Goal: Find specific page/section: Find specific page/section

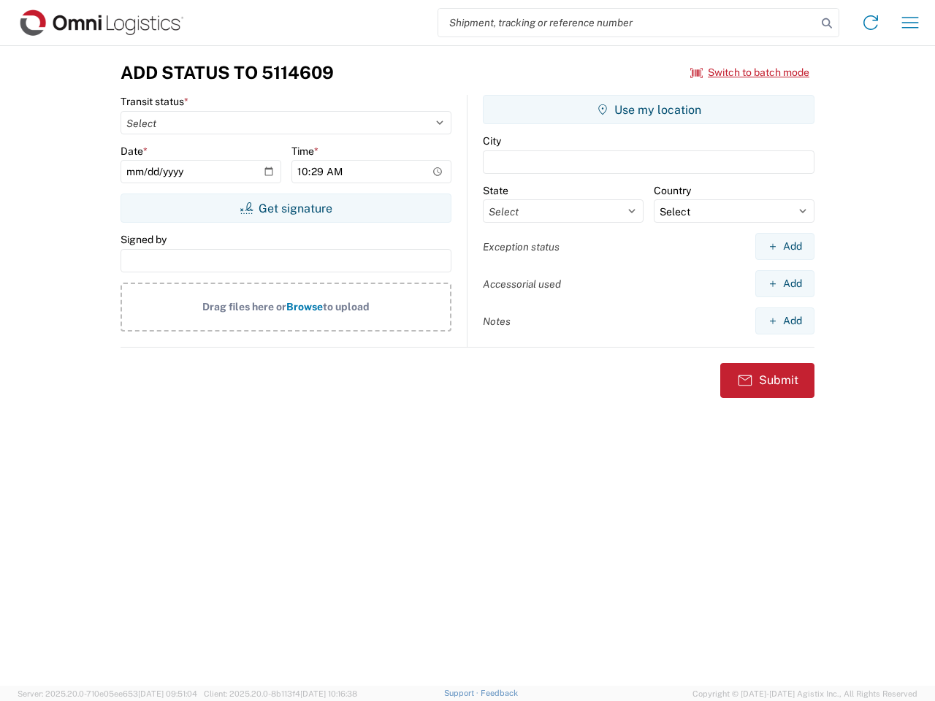
click at [627, 23] on input "search" at bounding box center [627, 23] width 378 height 28
click at [827, 23] on icon at bounding box center [827, 23] width 20 height 20
click at [871, 23] on icon at bounding box center [870, 22] width 23 height 23
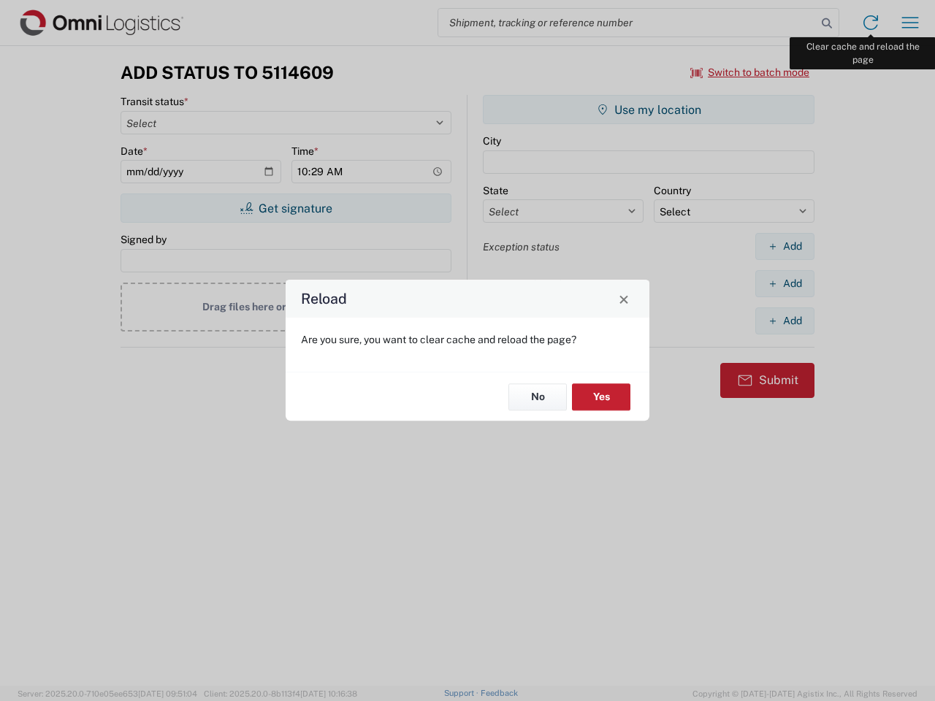
click at [910, 23] on div "Reload Are you sure, you want to clear cache and reload the page? No Yes" at bounding box center [467, 350] width 935 height 701
click at [750, 72] on div "Reload Are you sure, you want to clear cache and reload the page? No Yes" at bounding box center [467, 350] width 935 height 701
click at [286, 208] on div "Reload Are you sure, you want to clear cache and reload the page? No Yes" at bounding box center [467, 350] width 935 height 701
click at [649, 110] on div "Reload Are you sure, you want to clear cache and reload the page? No Yes" at bounding box center [467, 350] width 935 height 701
click at [785, 246] on div "Reload Are you sure, you want to clear cache and reload the page? No Yes" at bounding box center [467, 350] width 935 height 701
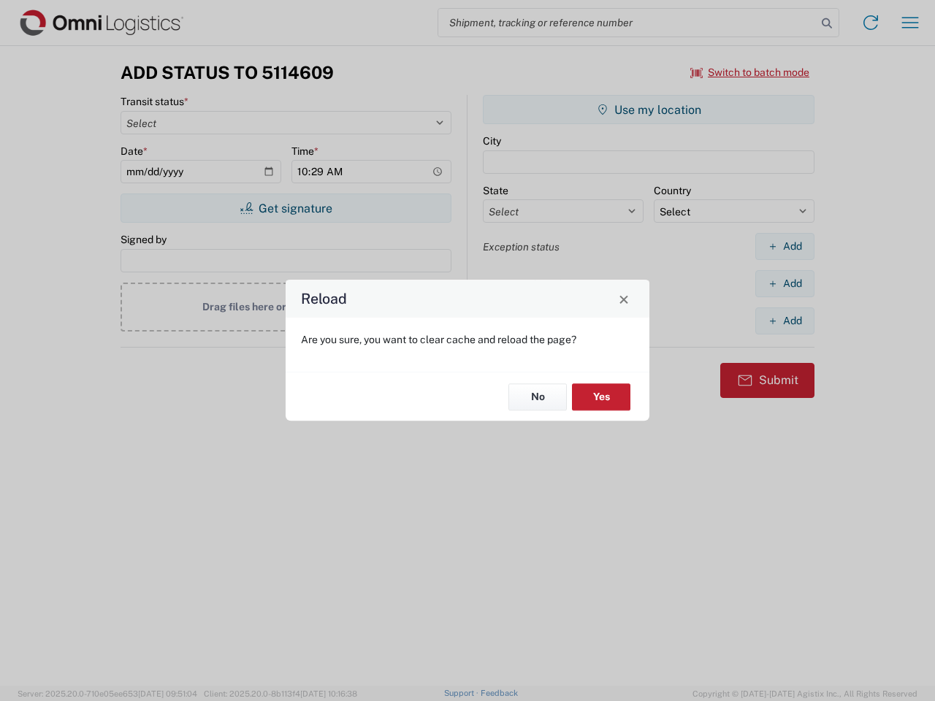
click at [785, 283] on div "Reload Are you sure, you want to clear cache and reload the page? No Yes" at bounding box center [467, 350] width 935 height 701
click at [785, 321] on div "Reload Are you sure, you want to clear cache and reload the page? No Yes" at bounding box center [467, 350] width 935 height 701
